Goal: Transaction & Acquisition: Purchase product/service

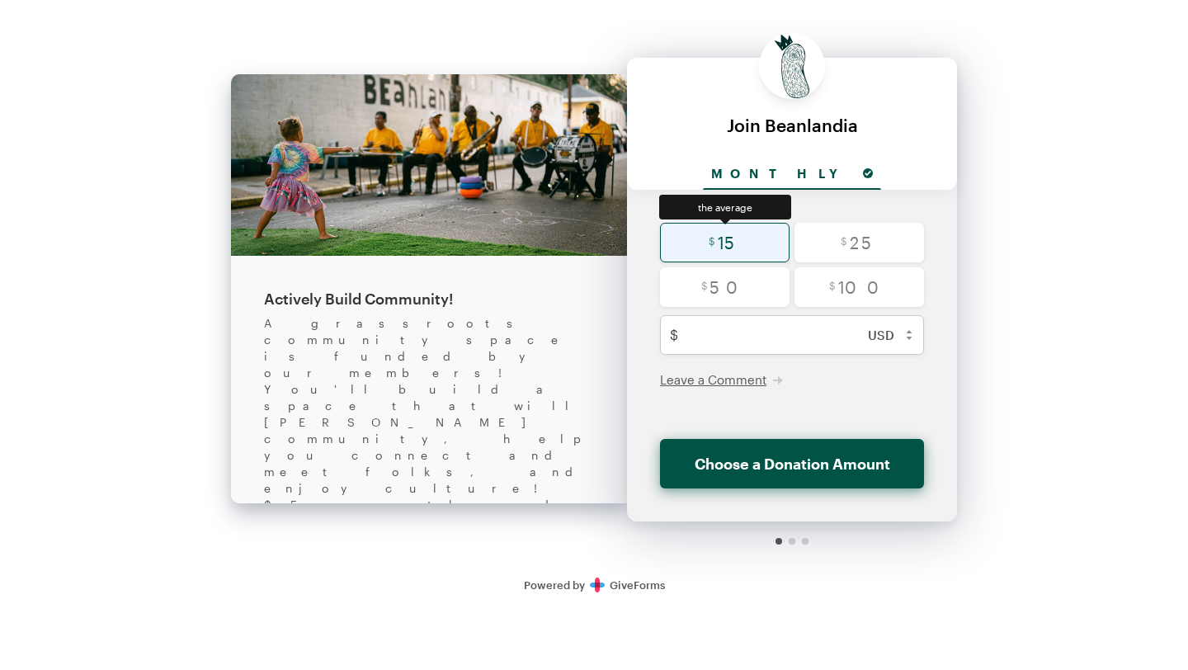
click at [742, 256] on input "radio" at bounding box center [725, 243] width 130 height 40
radio input "true"
type input "15"
checkbox input "false"
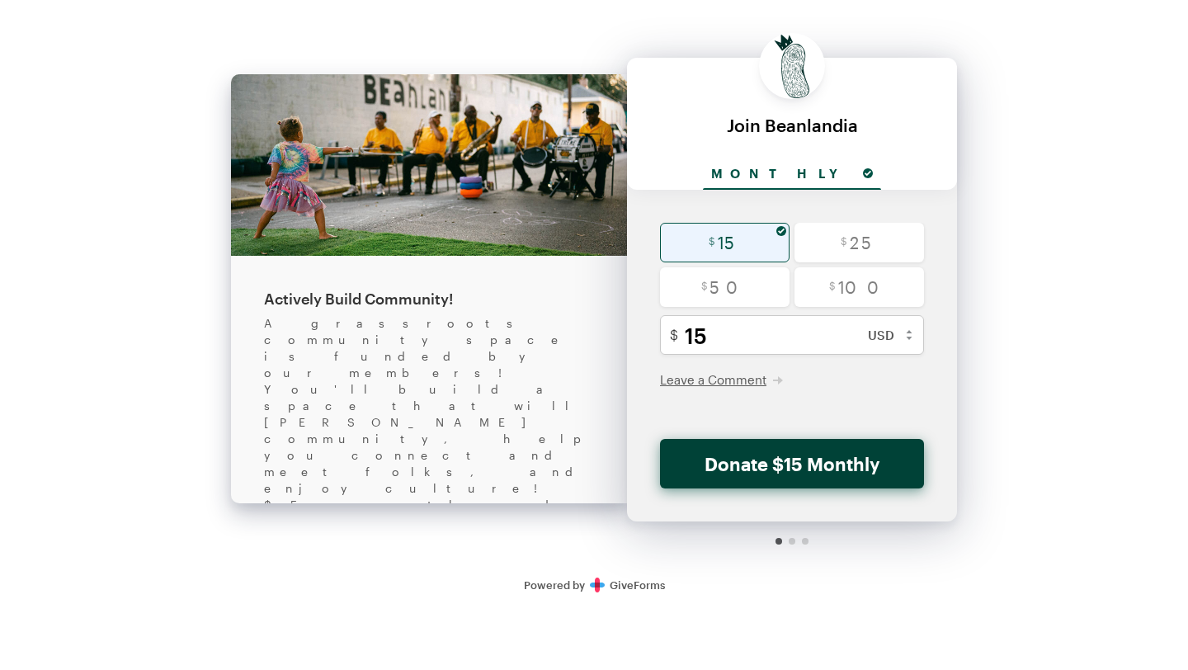
click at [761, 474] on button "Donate $15 Monthly" at bounding box center [792, 464] width 264 height 50
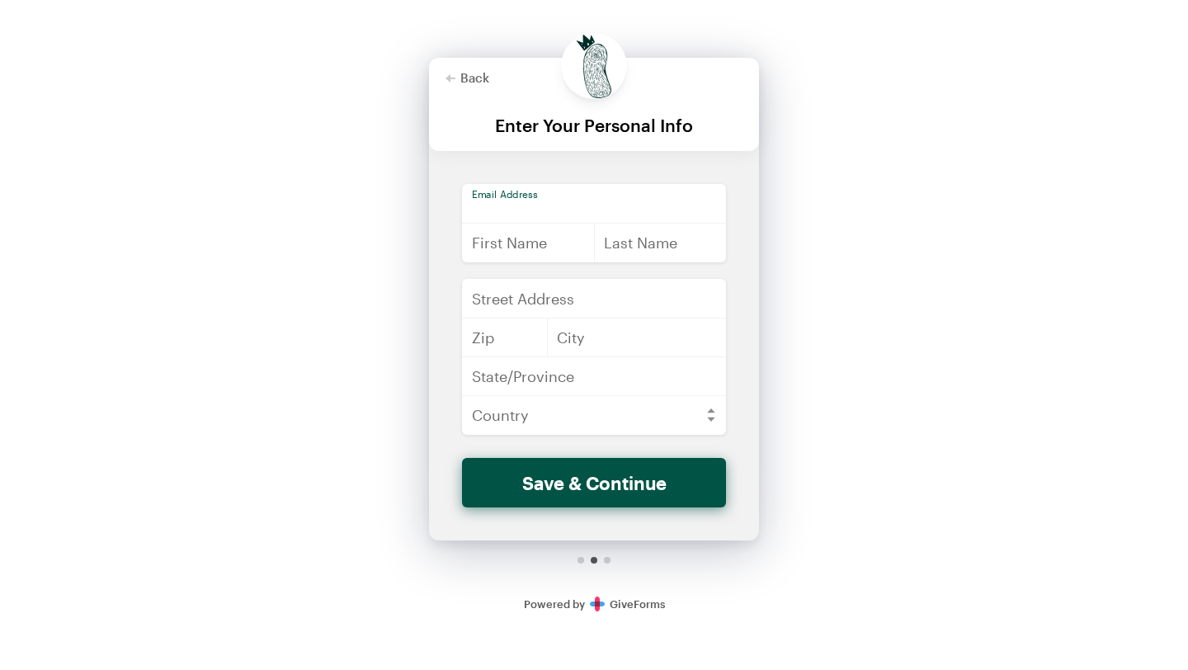
click at [611, 195] on input "email" at bounding box center [594, 204] width 264 height 40
type input "[EMAIL_ADDRESS][DOMAIN_NAME]"
type input "[PERSON_NAME]"
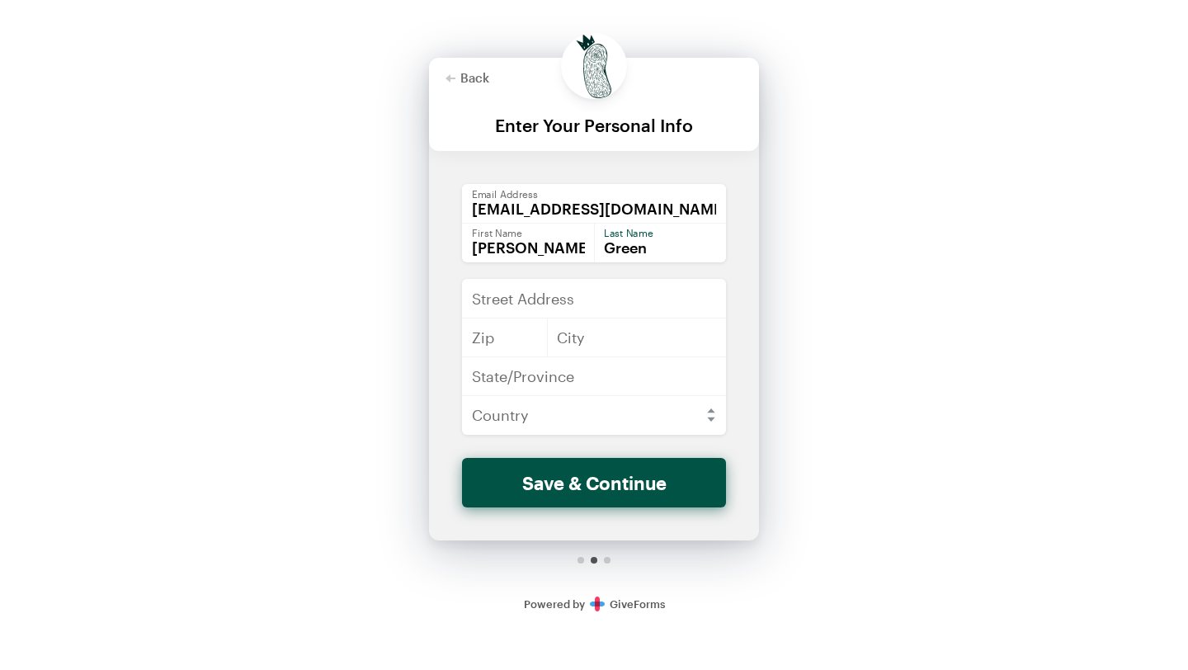
type input "Green"
type input "[STREET_ADDRESS][PERSON_NAME]"
type input "70117"
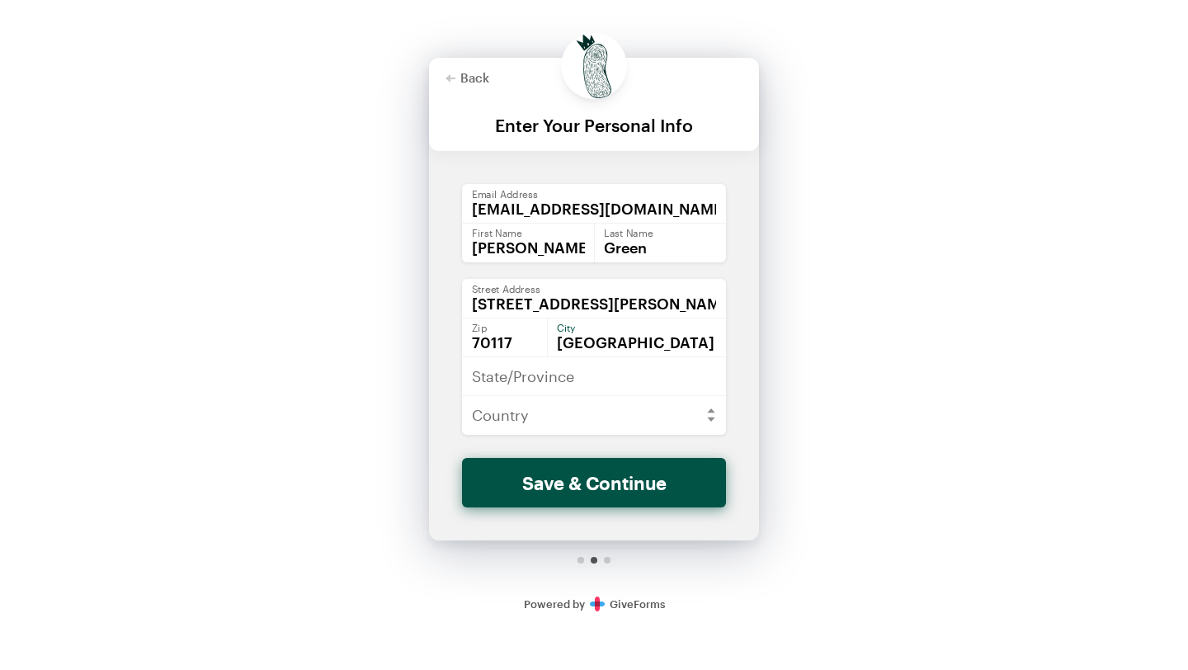
type input "[GEOGRAPHIC_DATA]"
type input "LA"
select select "US"
click at [462, 395] on select "[GEOGRAPHIC_DATA] [GEOGRAPHIC_DATA] [GEOGRAPHIC_DATA] [GEOGRAPHIC_DATA] [US_STA…" at bounding box center [594, 415] width 264 height 40
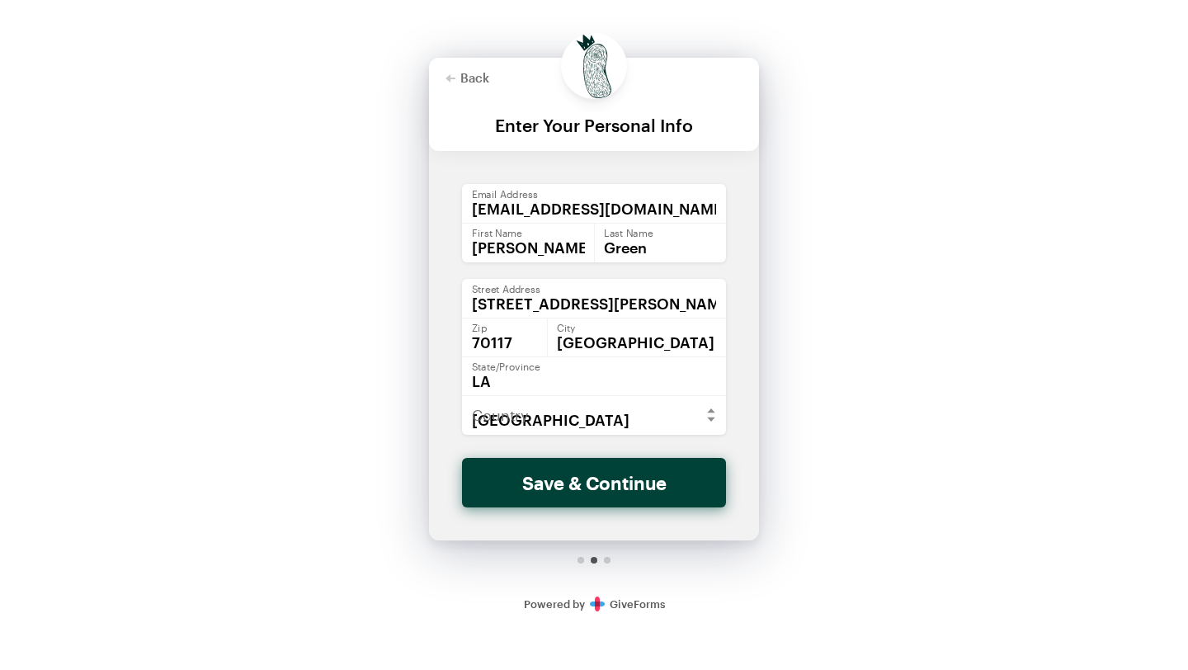
click at [543, 497] on button "Save & Continue" at bounding box center [594, 483] width 264 height 50
checkbox input "false"
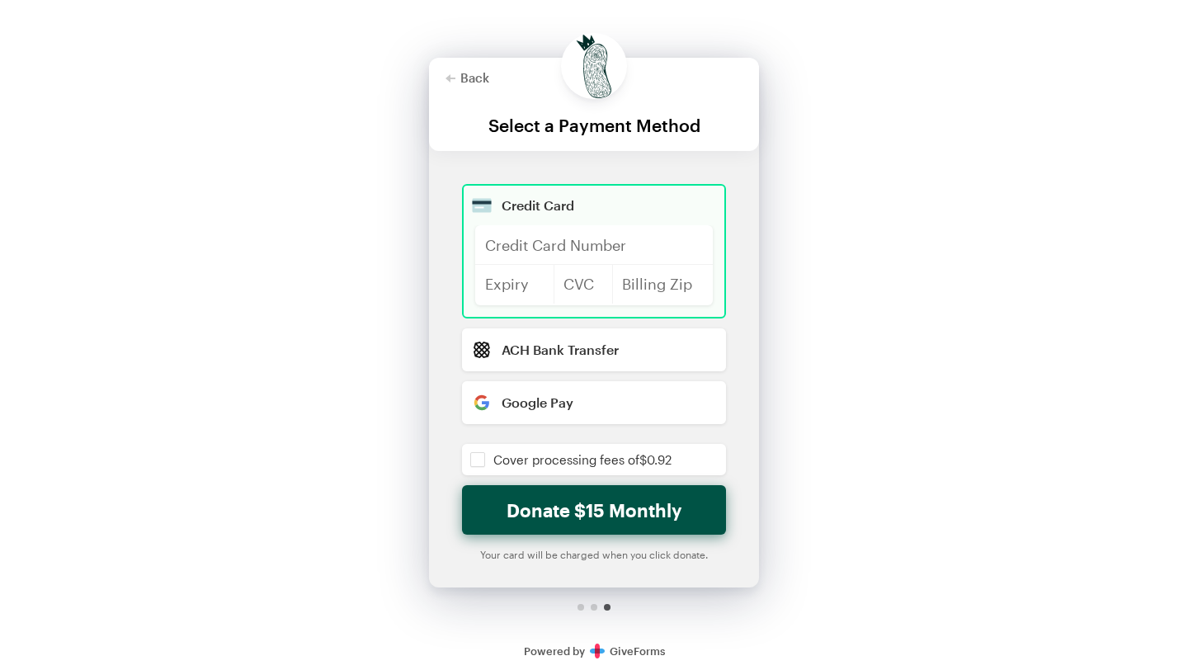
click at [546, 406] on input "radio" at bounding box center [594, 402] width 264 height 43
radio input "true"
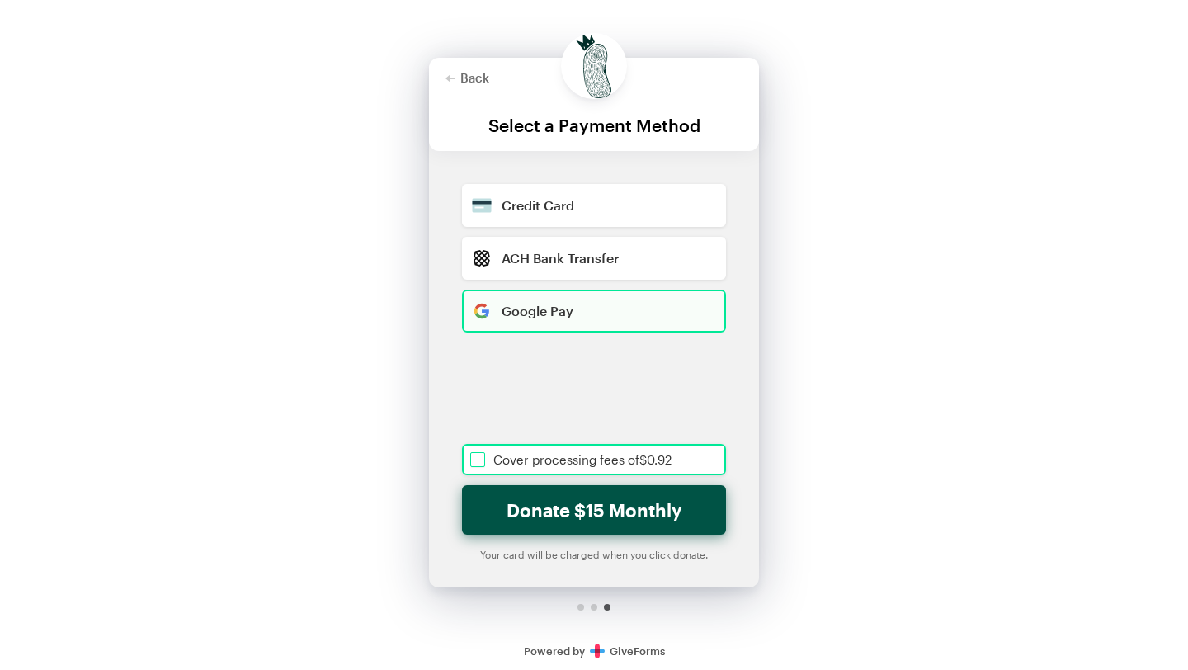
click at [571, 463] on input "checkbox" at bounding box center [594, 459] width 264 height 31
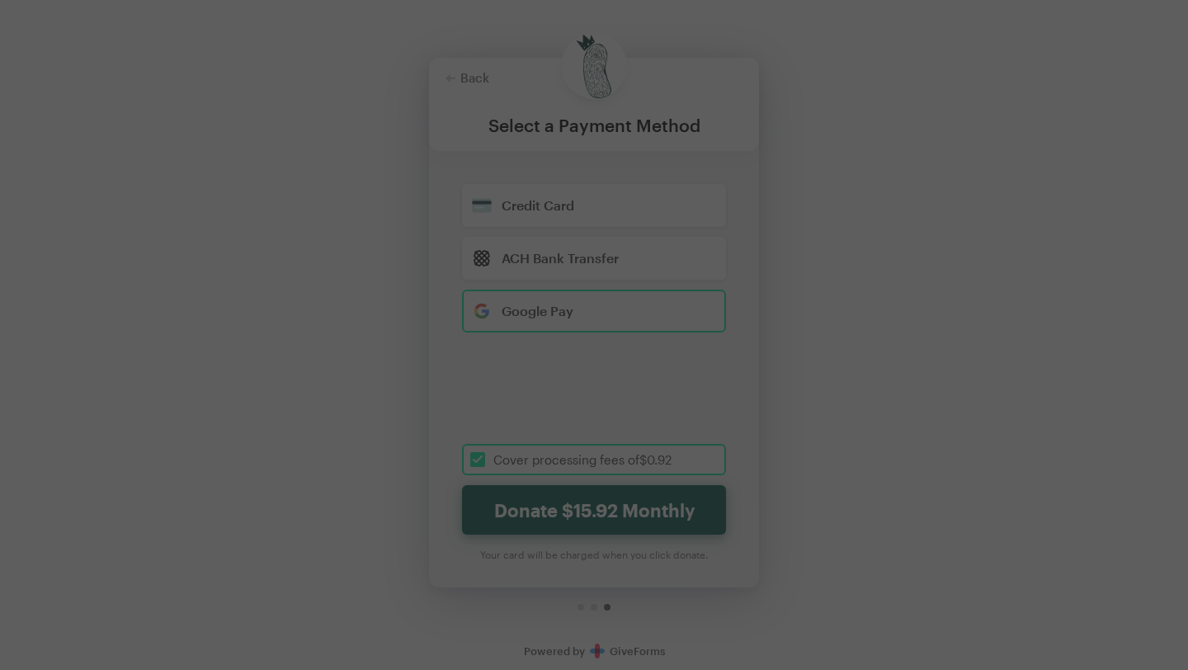
checkbox input "true"
